Goal: Find specific page/section: Find specific page/section

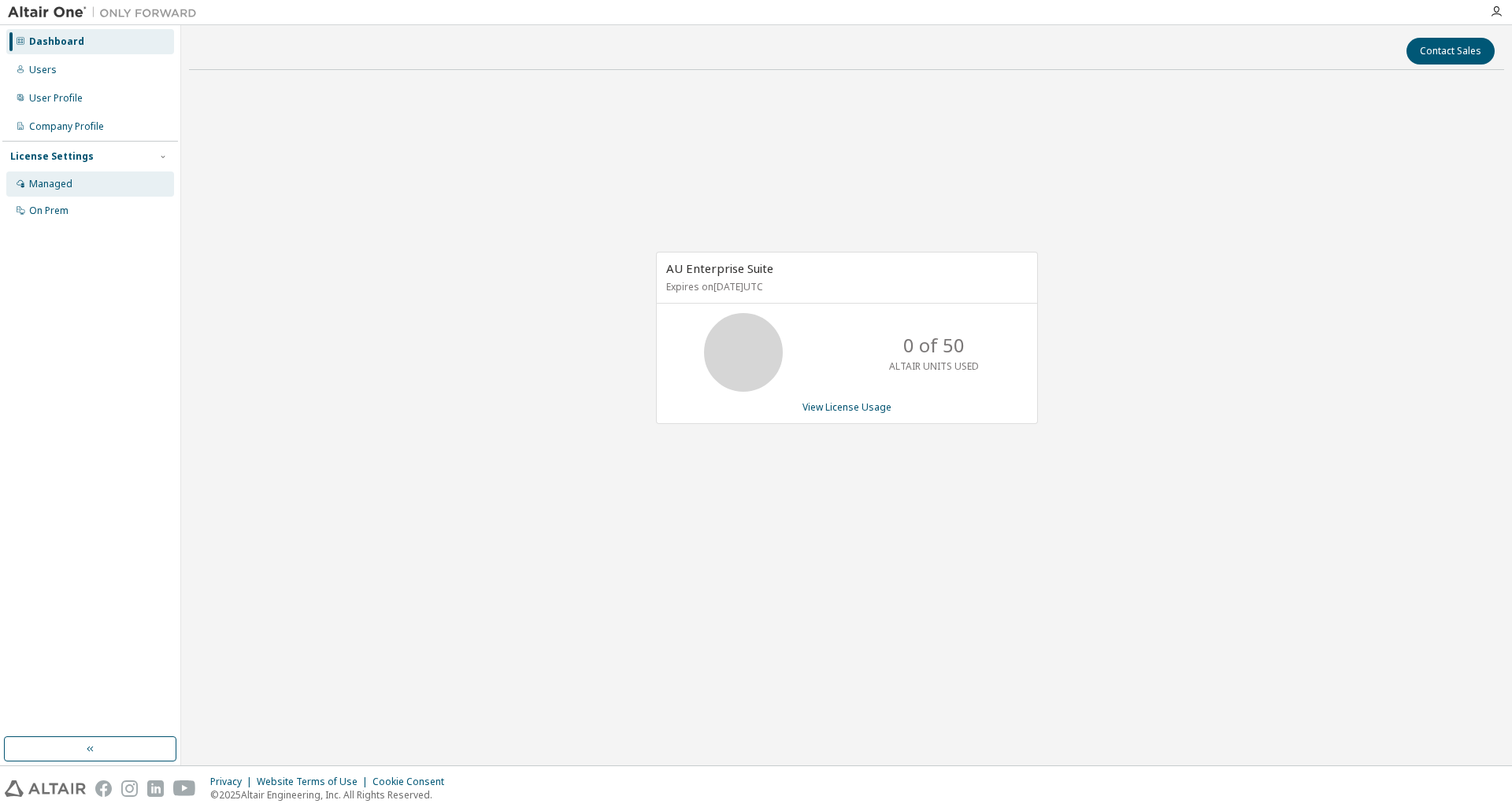
click at [56, 180] on div "Managed" at bounding box center [51, 184] width 44 height 12
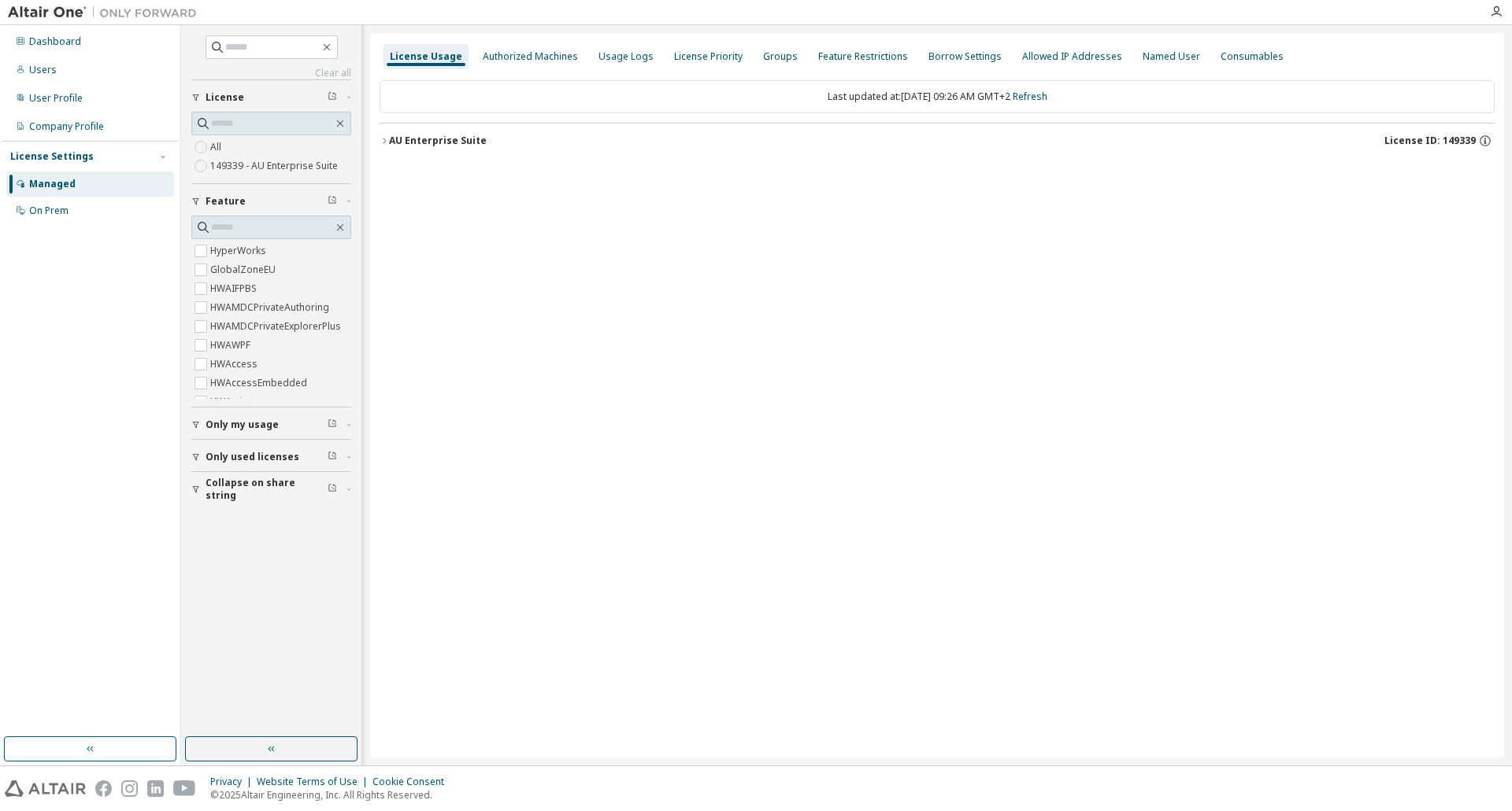
click at [383, 141] on icon "button" at bounding box center [384, 141] width 9 height 9
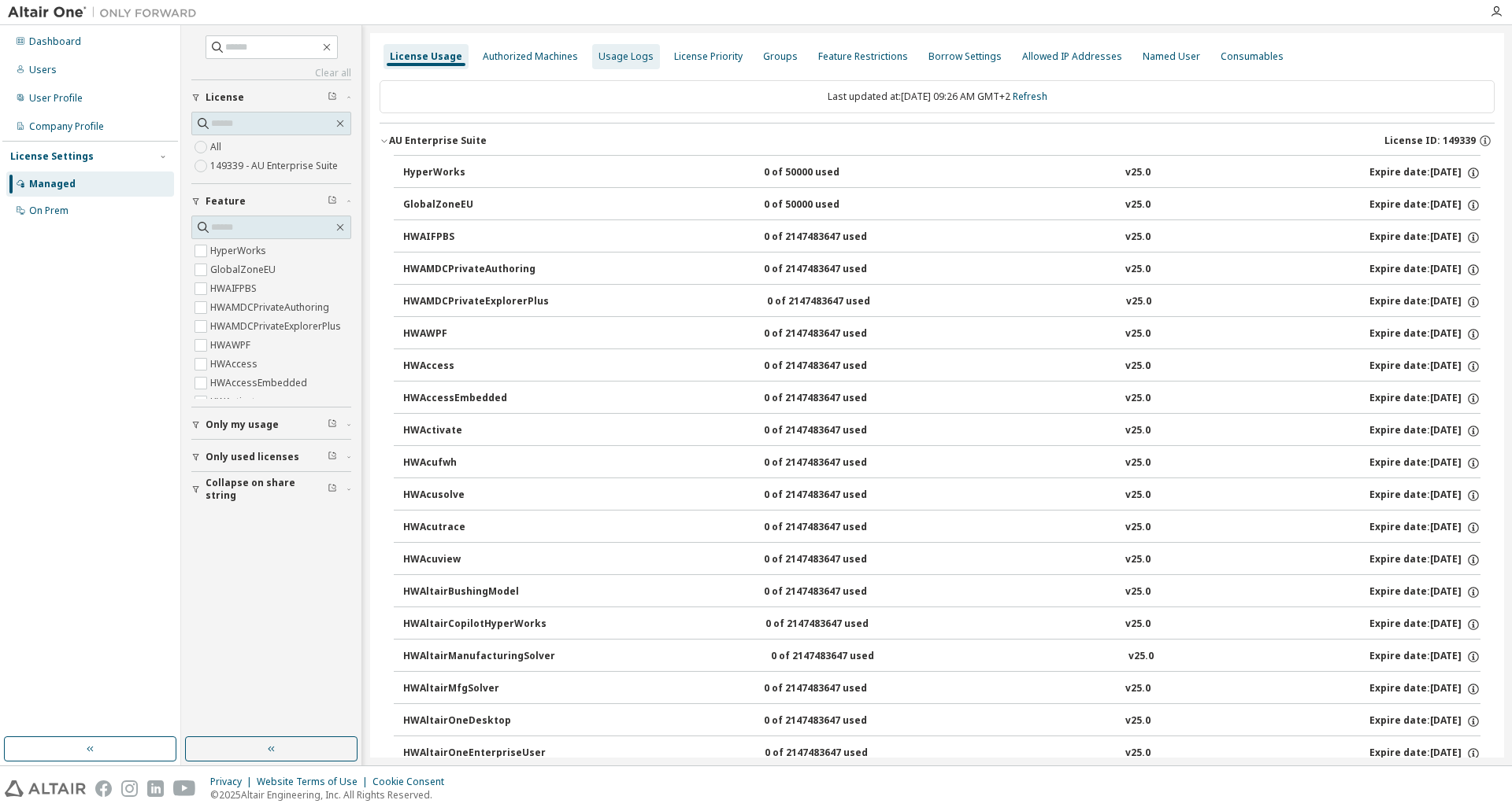
click at [609, 59] on div "Usage Logs" at bounding box center [626, 56] width 55 height 12
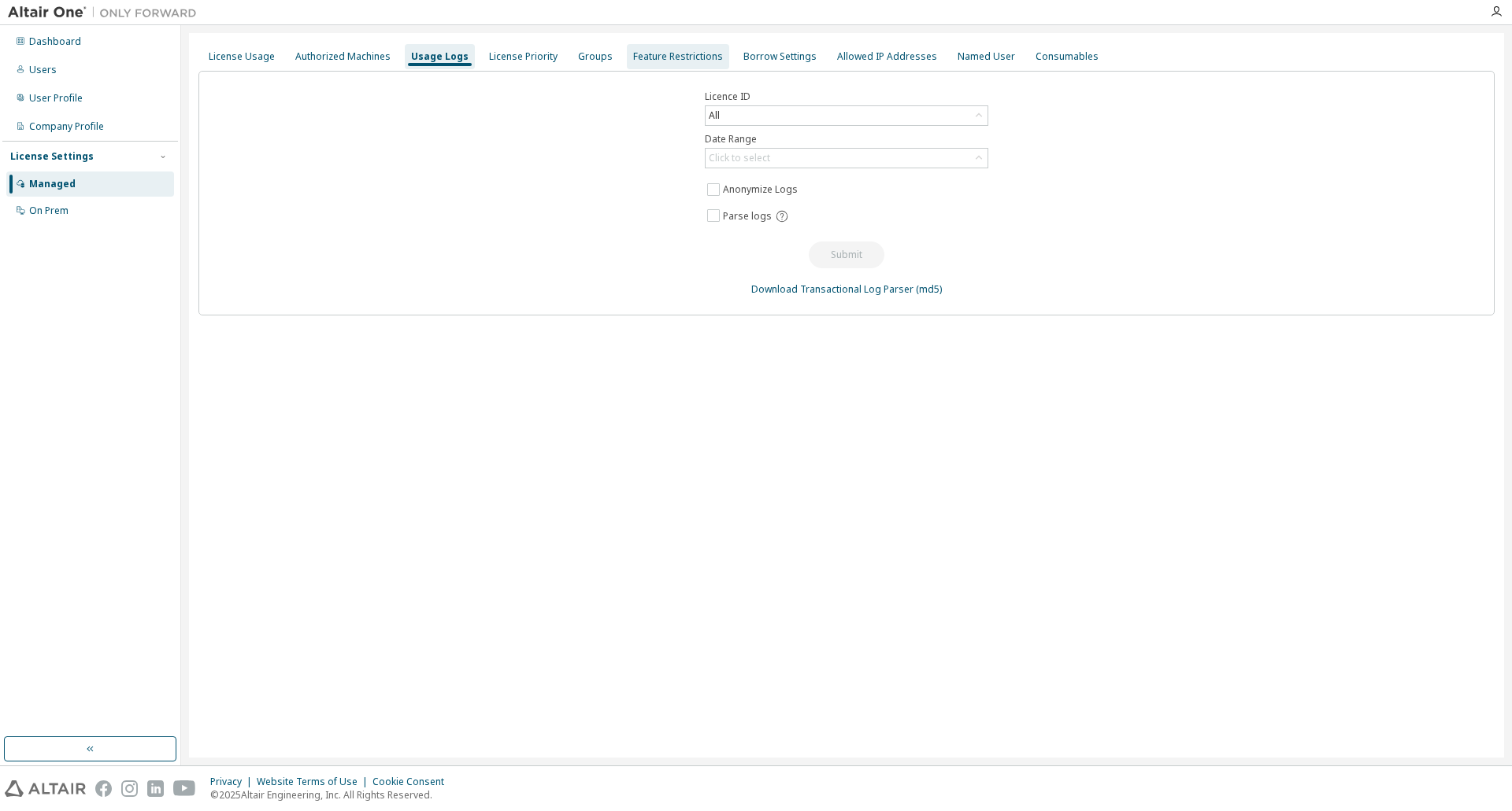
click at [669, 53] on div "Feature Restrictions" at bounding box center [678, 56] width 90 height 12
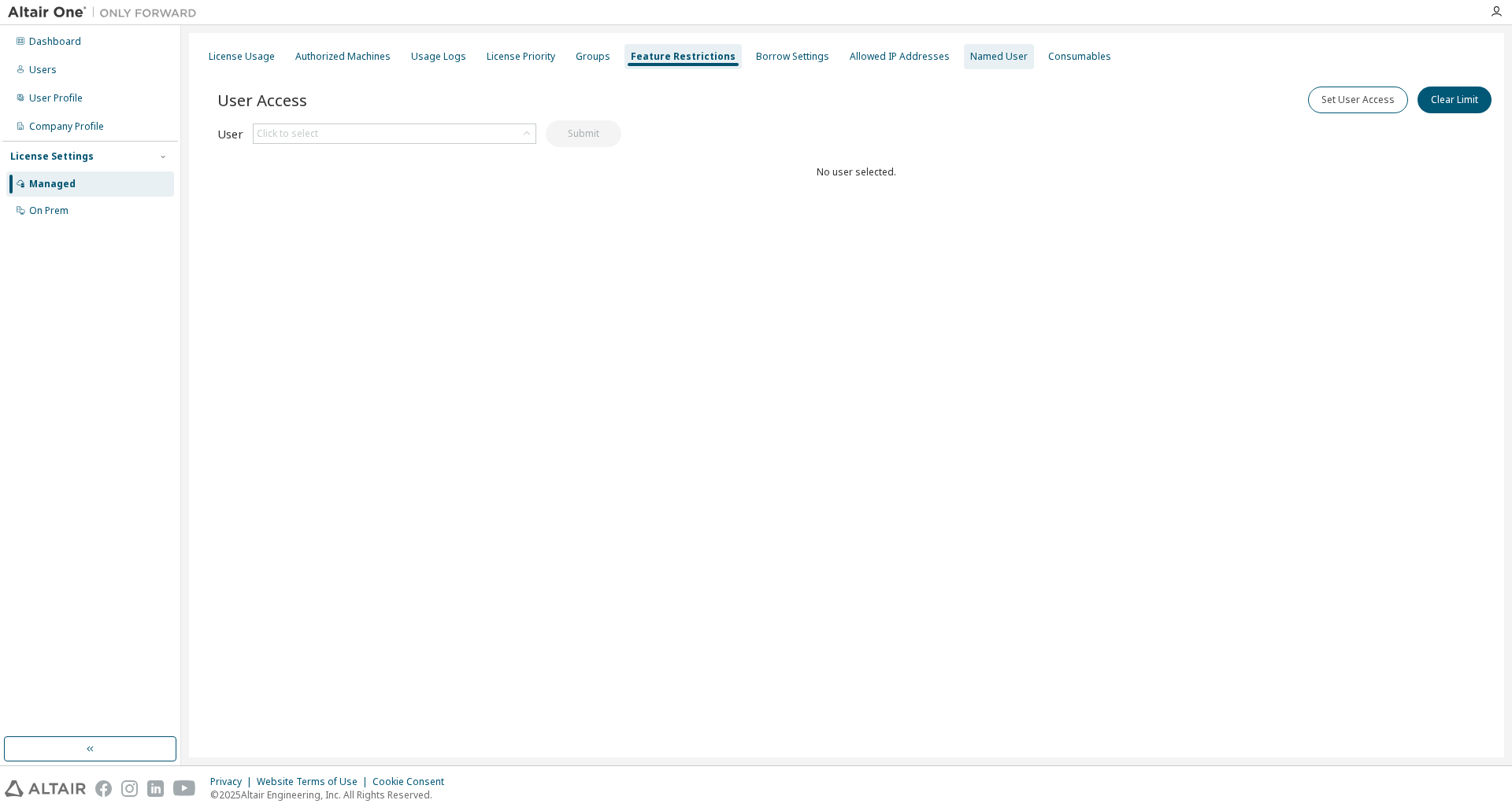
click at [970, 54] on div "Named User" at bounding box center [998, 56] width 58 height 12
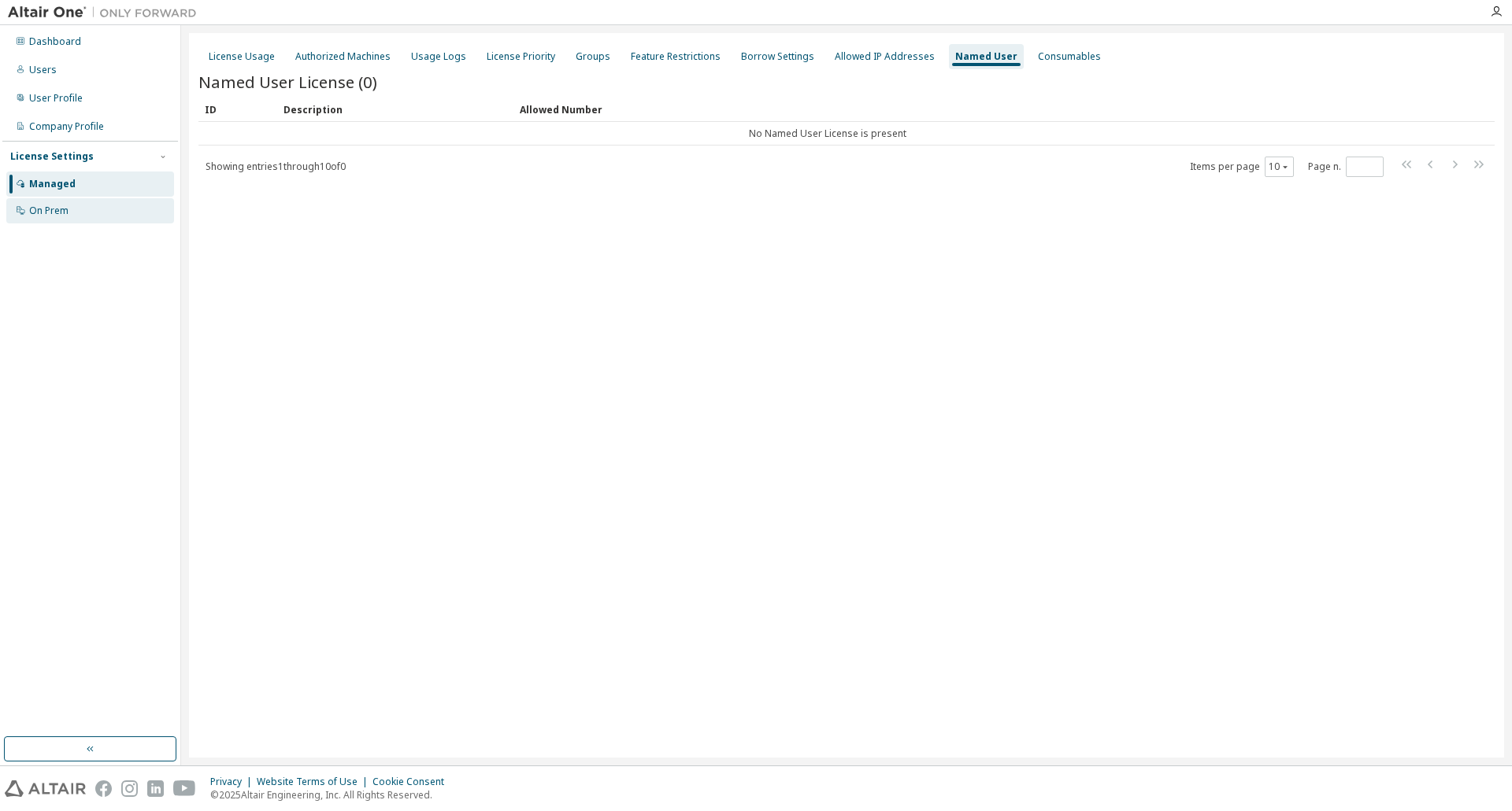
click at [63, 210] on div "On Prem" at bounding box center [49, 210] width 40 height 12
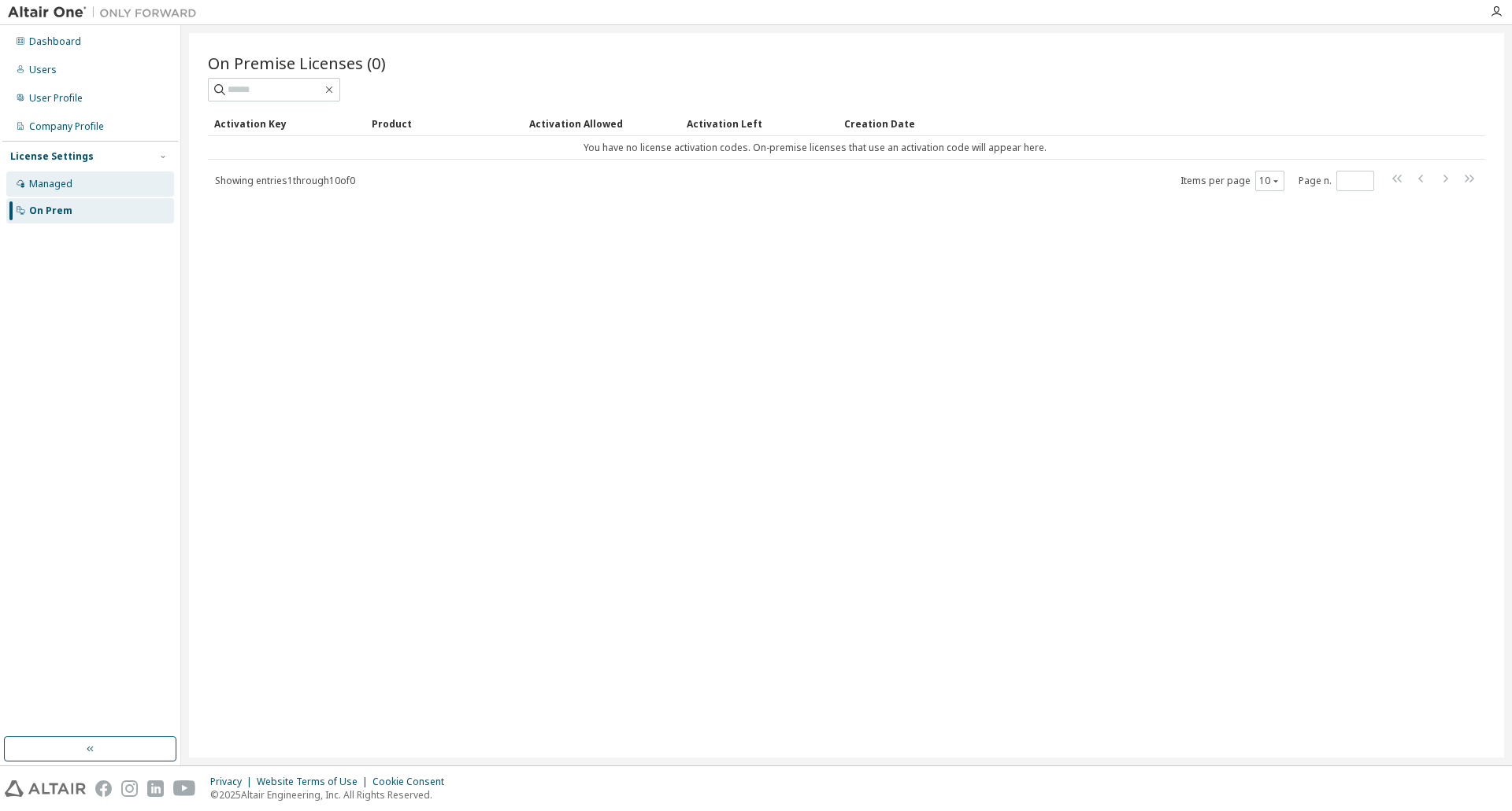
click at [58, 187] on div "Managed" at bounding box center [51, 184] width 44 height 12
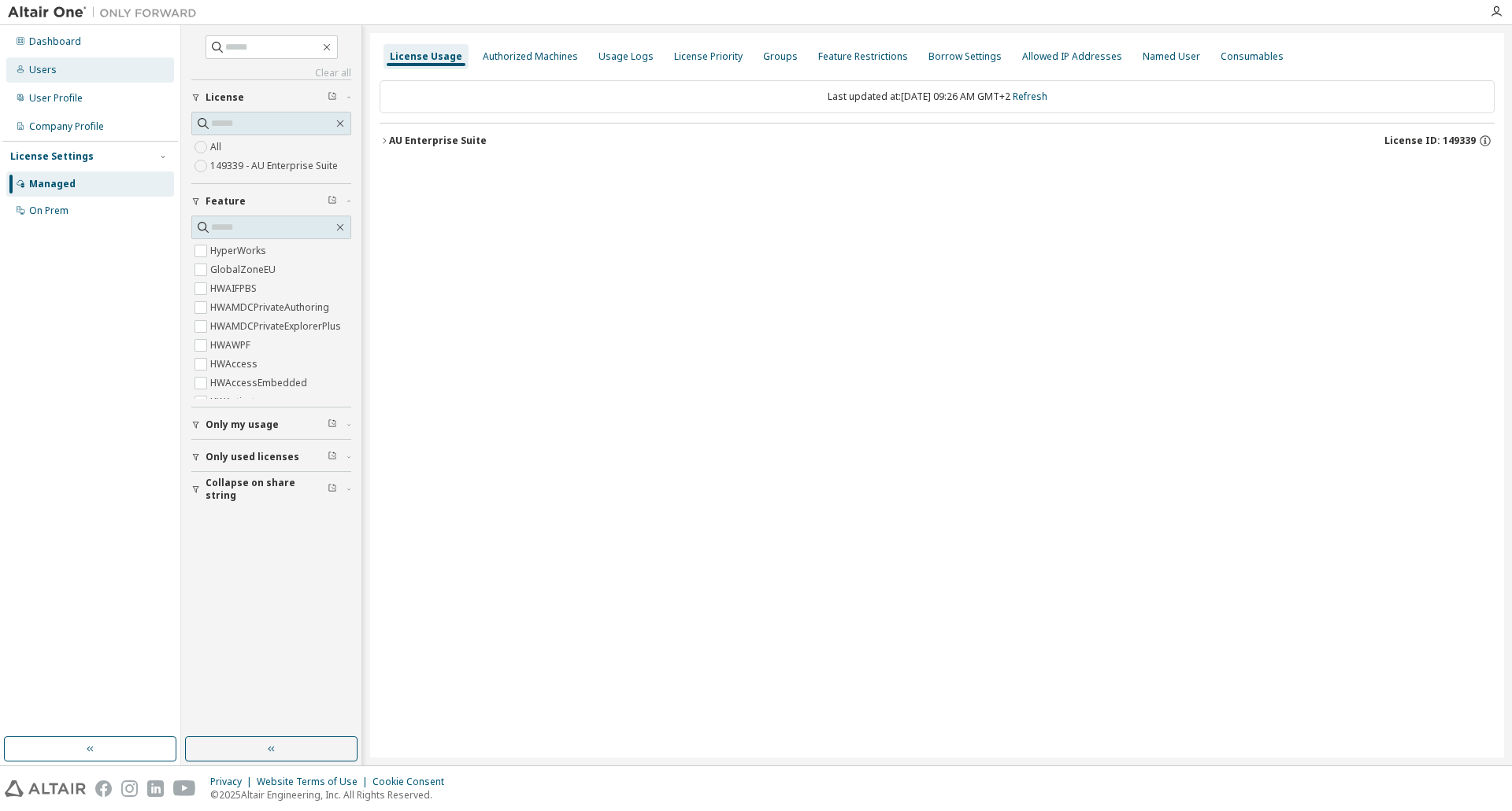
click at [42, 63] on div "Users" at bounding box center [90, 70] width 168 height 26
